Goal: Navigation & Orientation: Find specific page/section

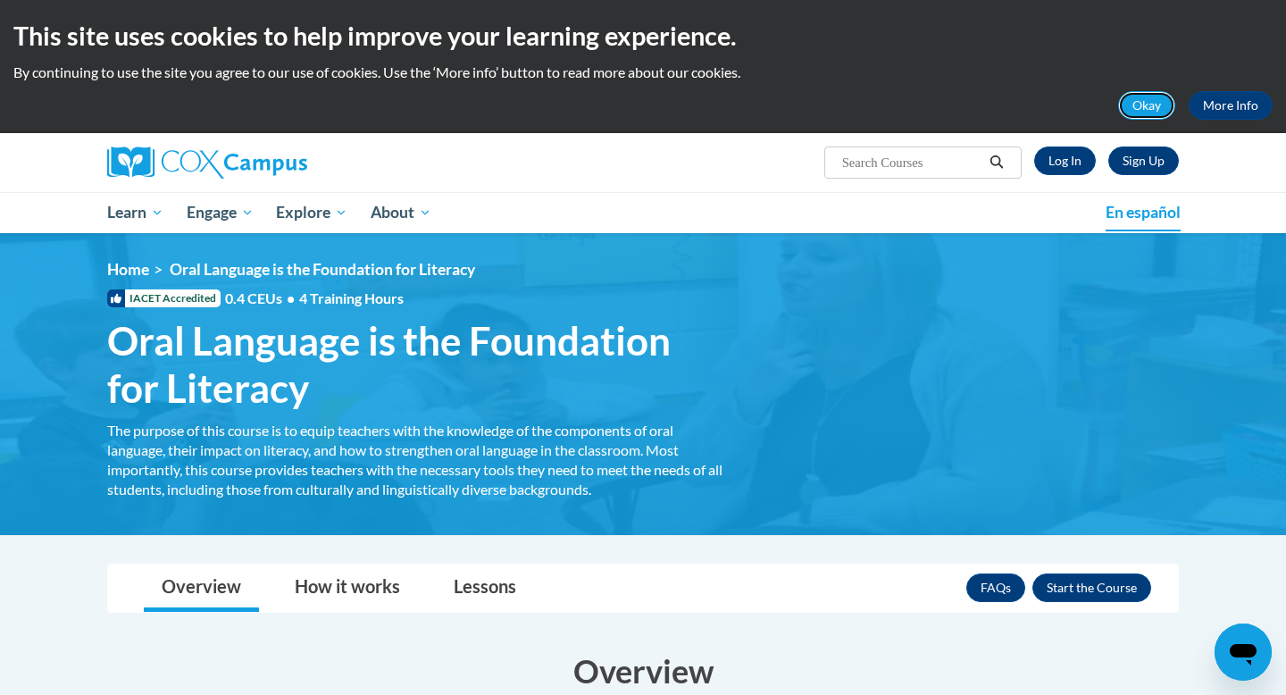
click at [1136, 94] on button "Okay" at bounding box center [1146, 105] width 57 height 29
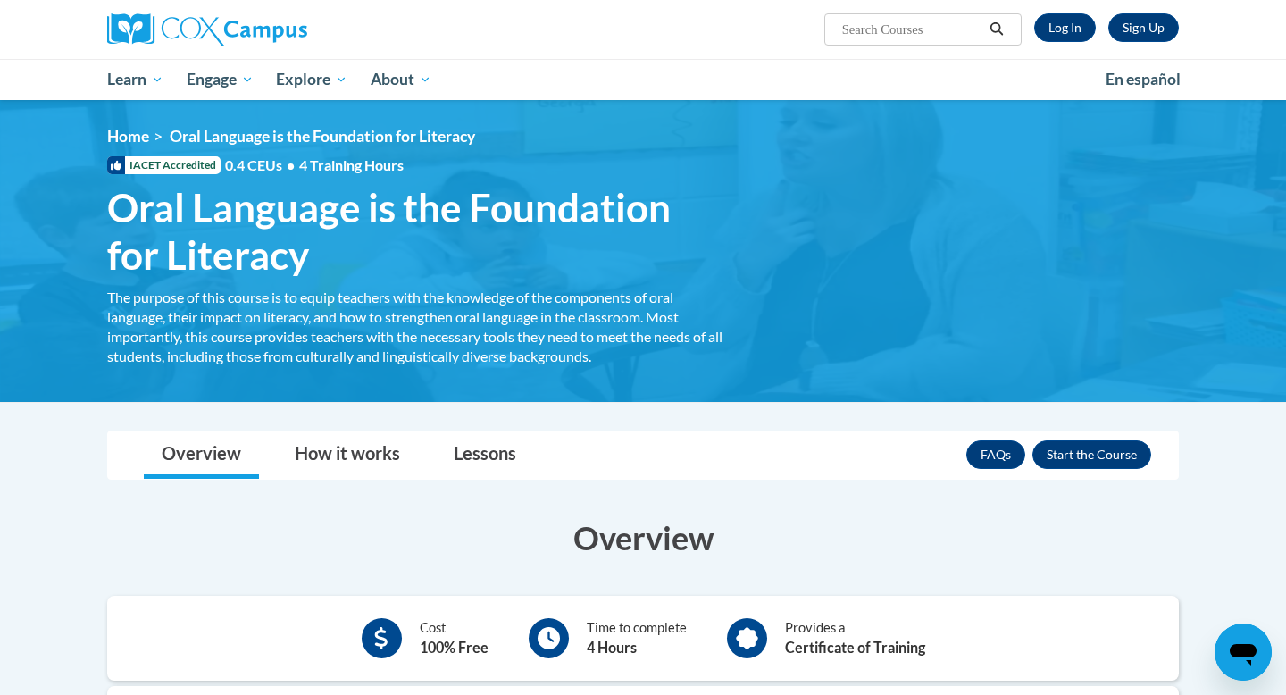
click at [939, 85] on ul "My Learning My Learning My Course Progress Certificates My Action Plans Group D…" at bounding box center [595, 79] width 998 height 41
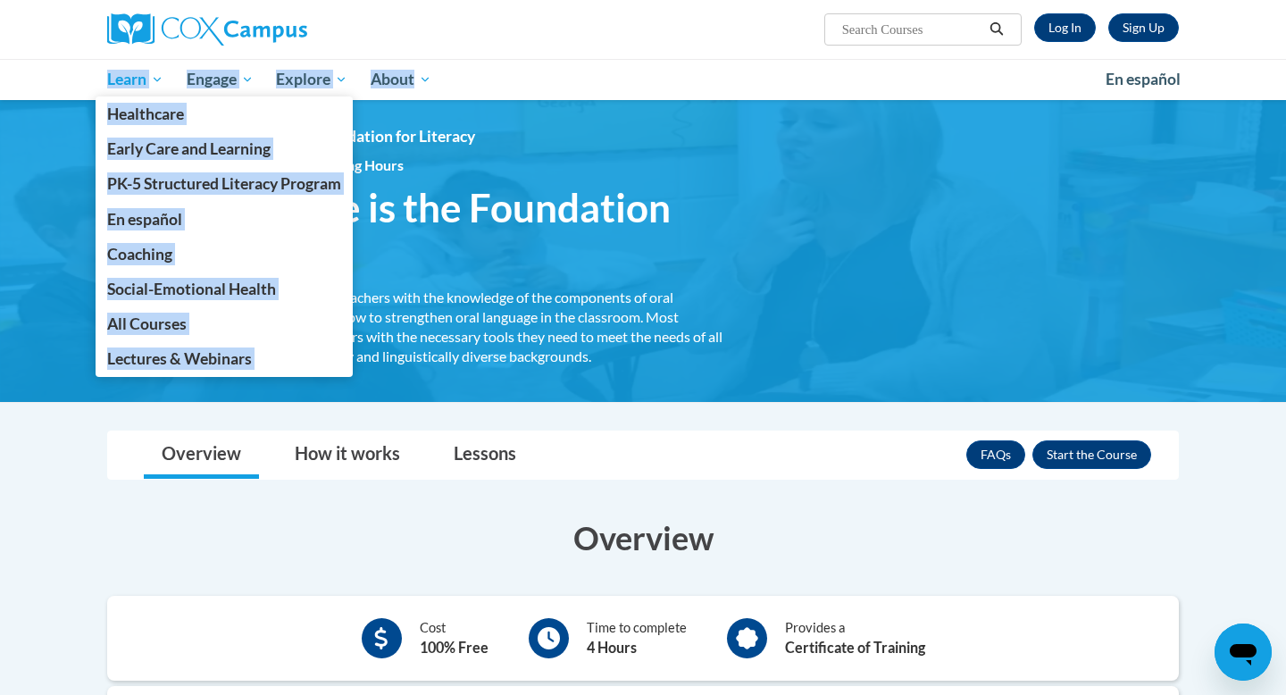
drag, startPoint x: 468, startPoint y: 82, endPoint x: 102, endPoint y: 86, distance: 366.2
click at [102, 86] on ul "My Learning My Learning My Course Progress Certificates My Action Plans Group D…" at bounding box center [595, 79] width 998 height 41
click at [102, 86] on link "Learn" at bounding box center [135, 79] width 79 height 41
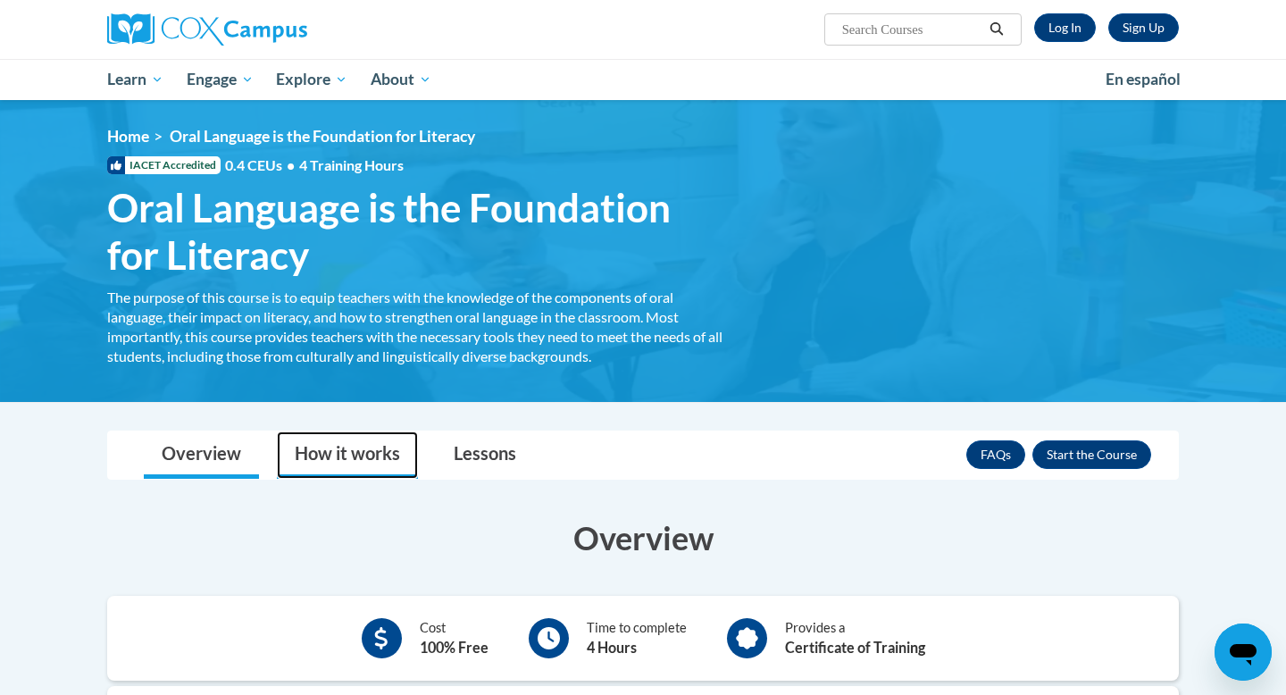
click at [363, 432] on link "How it works" at bounding box center [347, 454] width 141 height 47
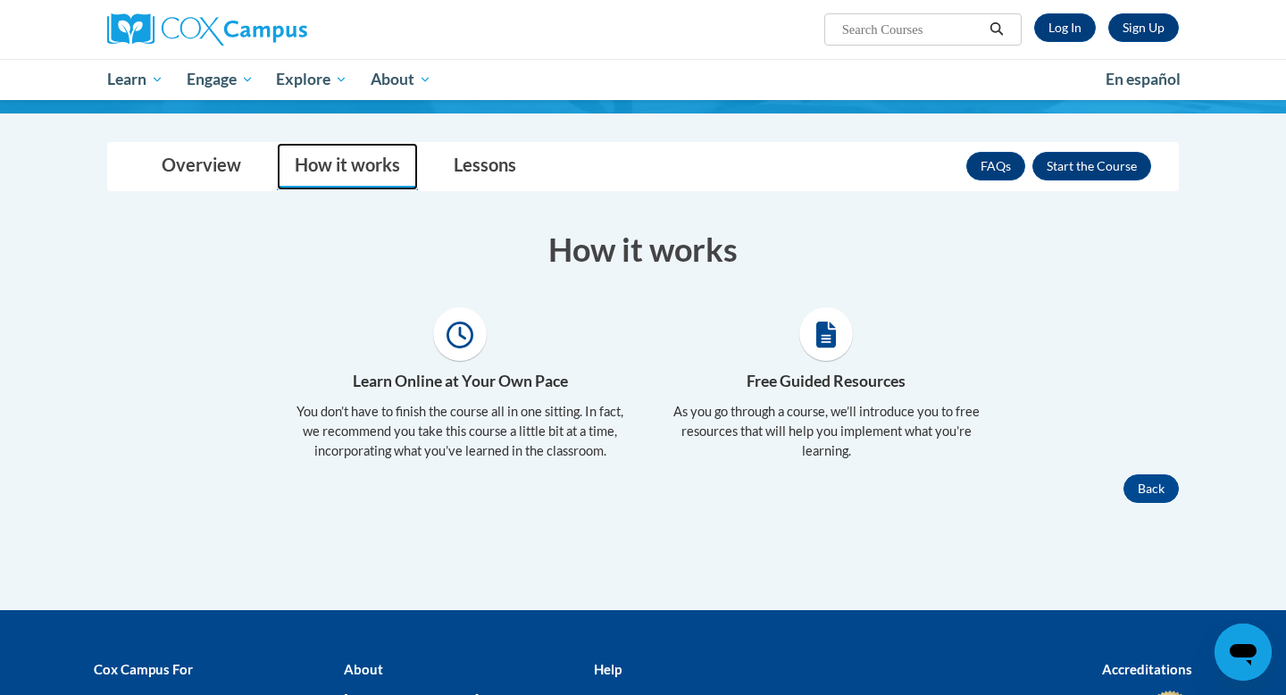
scroll to position [291, 0]
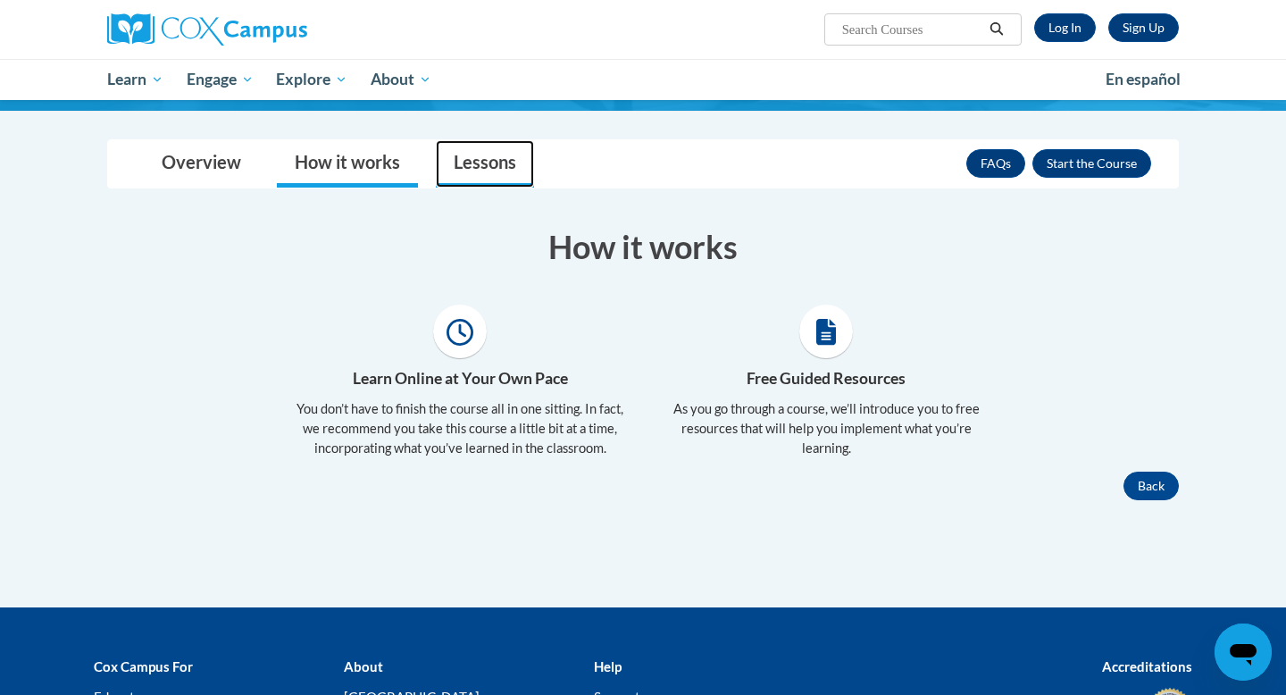
click at [498, 165] on link "Lessons" at bounding box center [485, 163] width 98 height 47
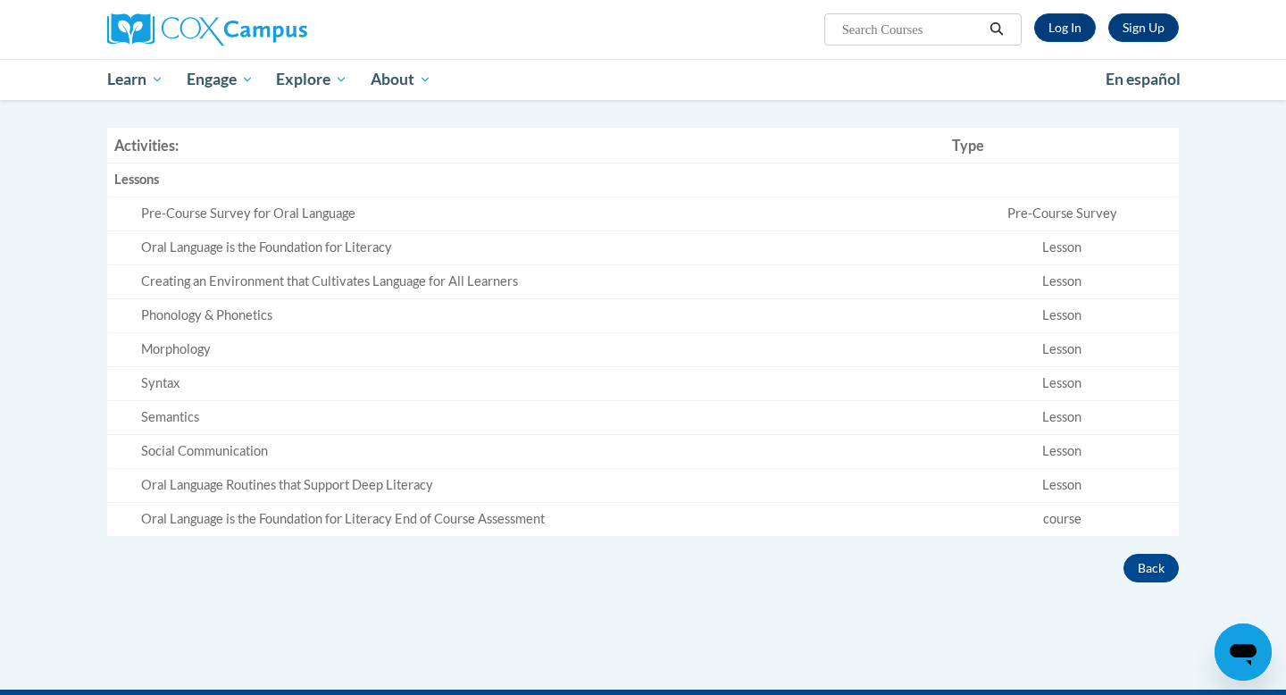
scroll to position [467, 0]
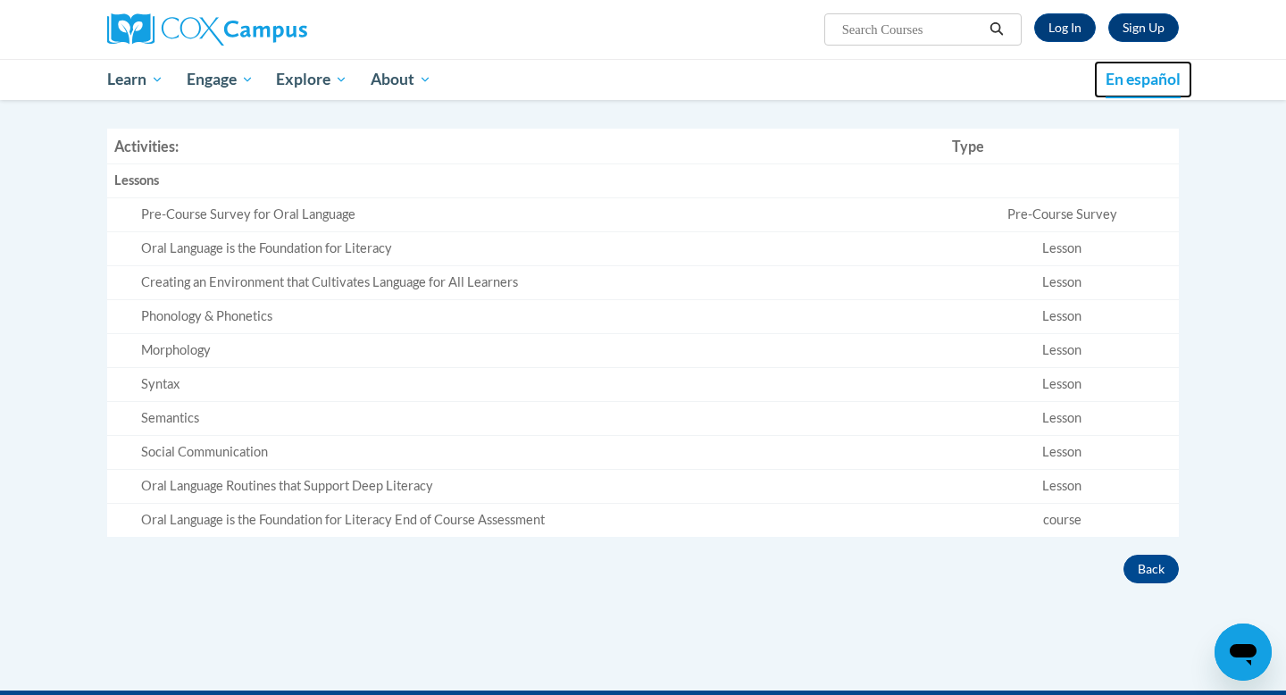
click at [1145, 79] on span "En español" at bounding box center [1143, 79] width 75 height 19
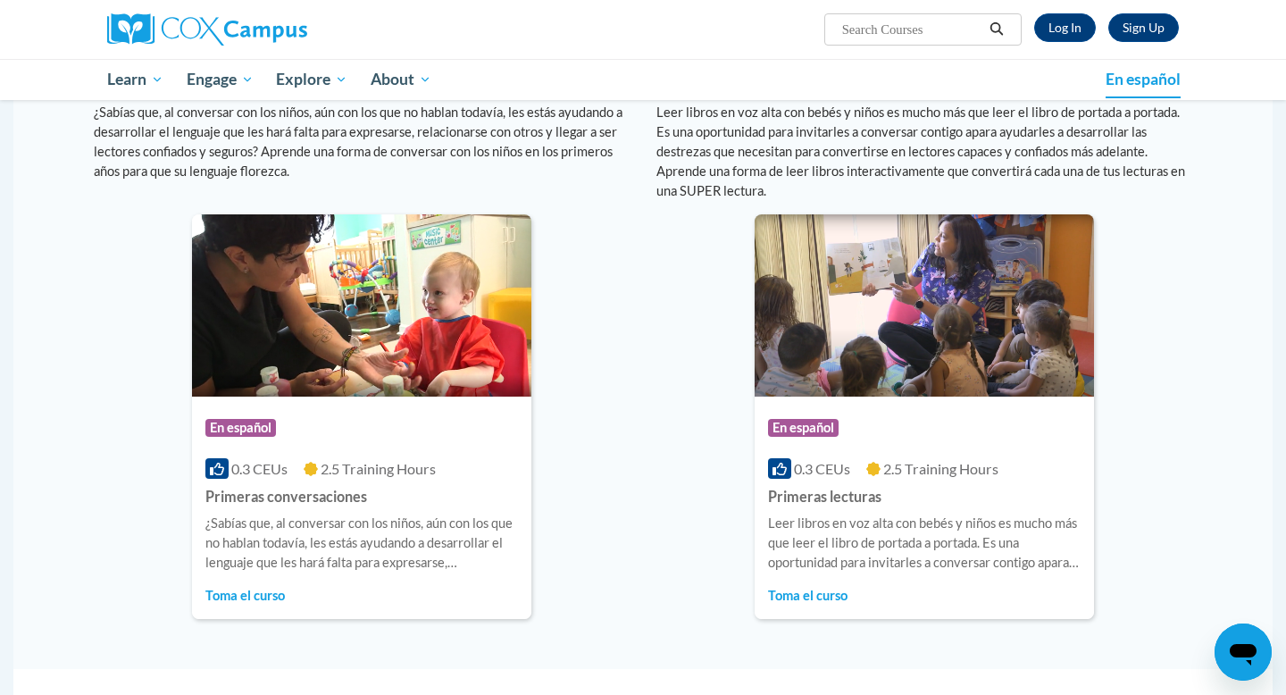
scroll to position [1144, 0]
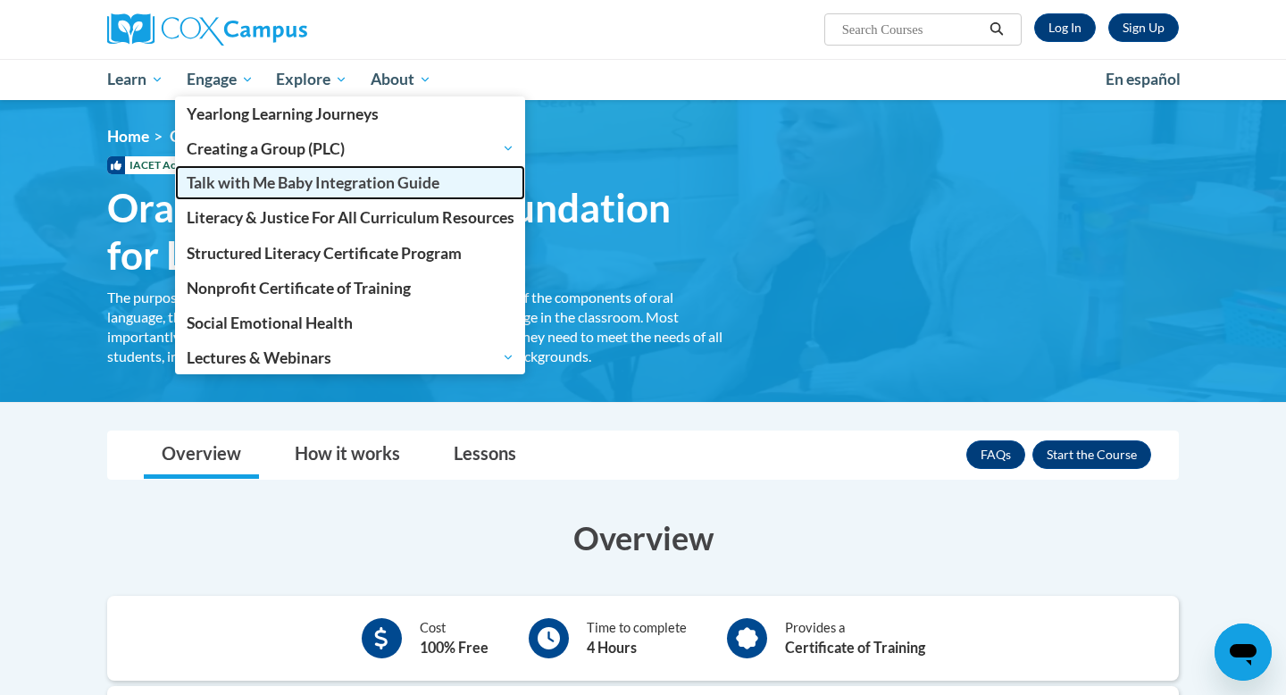
click at [270, 187] on span "Talk with Me Baby Integration Guide" at bounding box center [313, 182] width 253 height 19
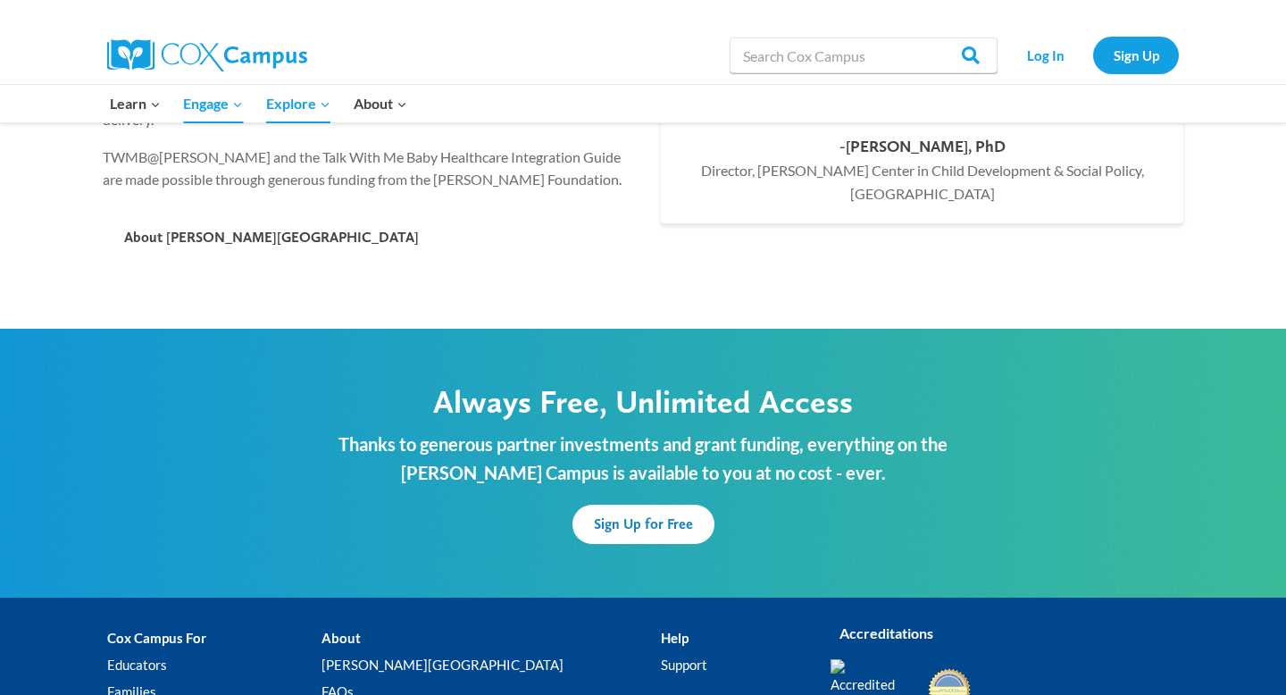
scroll to position [2705, 0]
